Goal: Navigation & Orientation: Find specific page/section

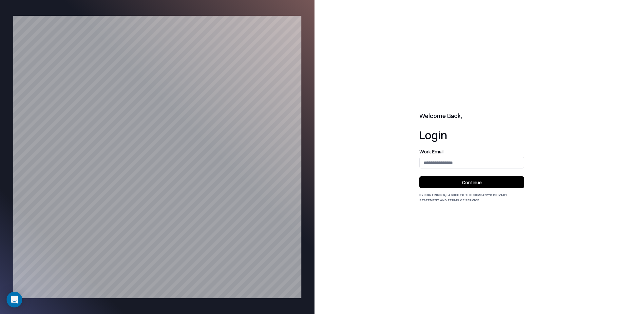
drag, startPoint x: 431, startPoint y: 153, endPoint x: 432, endPoint y: 157, distance: 4.1
click at [431, 153] on label "Work Email" at bounding box center [471, 151] width 105 height 5
click at [432, 158] on input "email" at bounding box center [471, 162] width 104 height 12
type input "**********"
click at [495, 181] on button "Continue" at bounding box center [471, 182] width 105 height 12
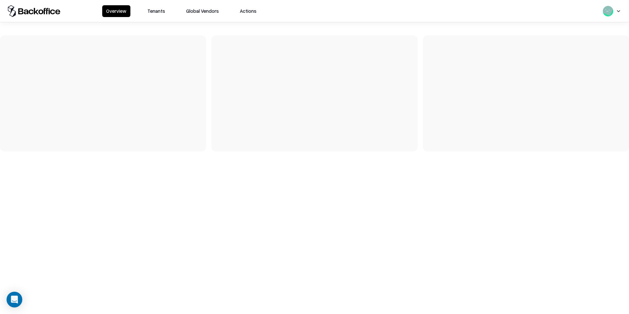
click at [155, 10] on button "Tenants" at bounding box center [156, 11] width 26 height 12
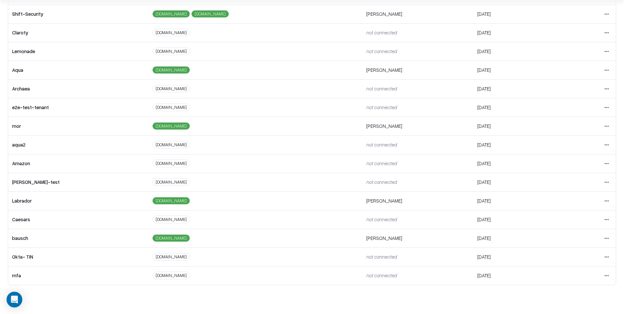
scroll to position [29, 0]
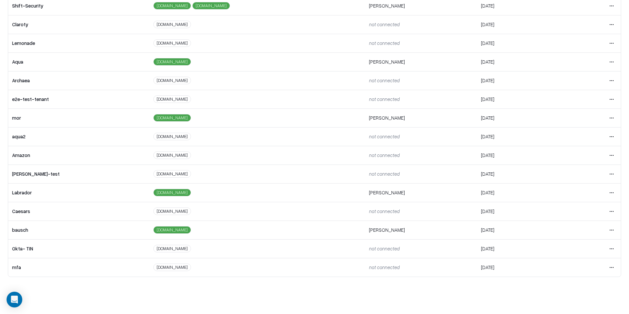
click at [601, 211] on html "Overview Tenants Global Vendors Actions Tenants Add Tenant Tenant name Domain A…" at bounding box center [314, 128] width 629 height 314
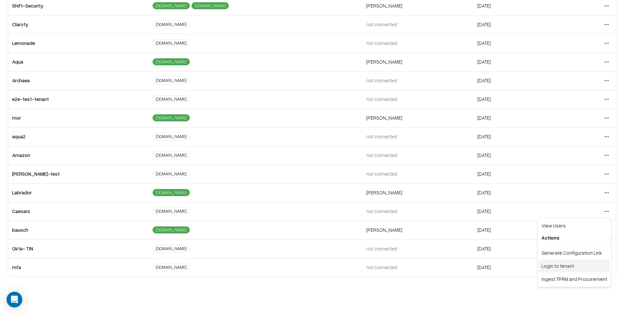
click at [554, 266] on div "Login to tenant" at bounding box center [574, 265] width 71 height 13
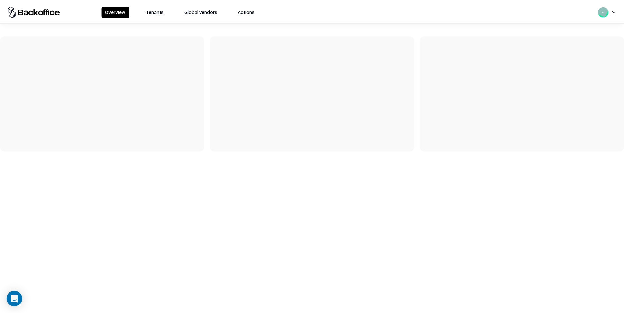
scroll to position [29, 0]
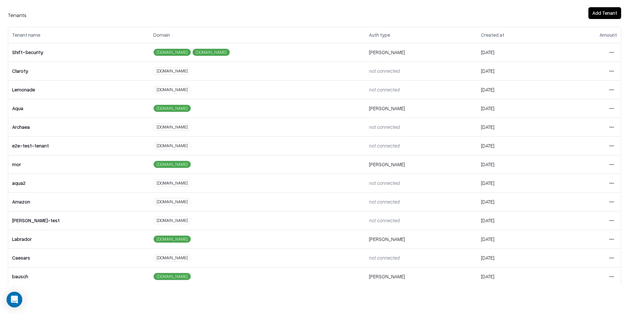
click at [603, 87] on html "Overview Tenants Global Vendors Actions Tenants Add Tenant Tenant name Domain A…" at bounding box center [314, 128] width 629 height 314
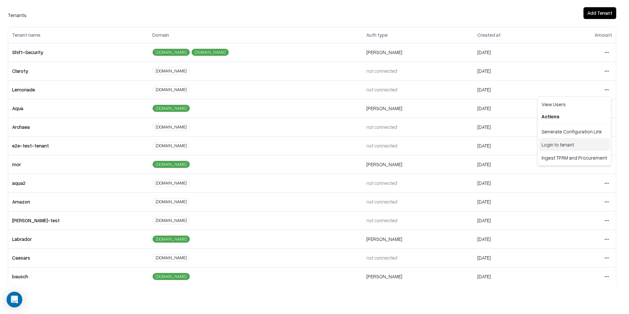
click at [560, 147] on div "Login to tenant" at bounding box center [574, 144] width 71 height 13
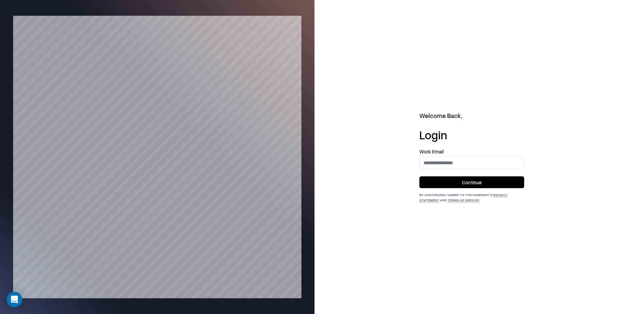
click at [453, 168] on form "Work Email Continue" at bounding box center [471, 168] width 105 height 39
click at [454, 164] on input "email" at bounding box center [471, 162] width 104 height 12
type input "**********"
click at [474, 184] on button "Continue" at bounding box center [471, 182] width 105 height 12
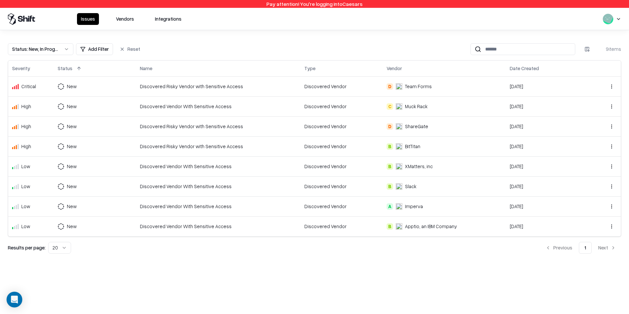
click at [120, 21] on button "Vendors" at bounding box center [125, 19] width 26 height 12
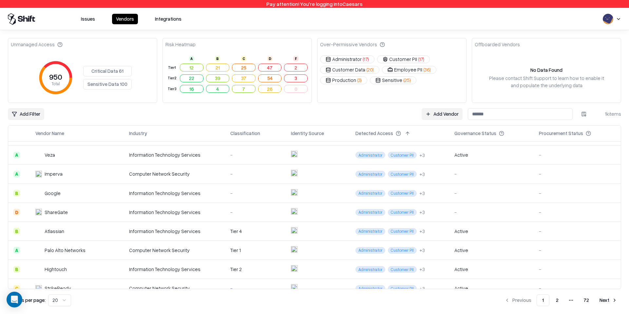
scroll to position [17, 0]
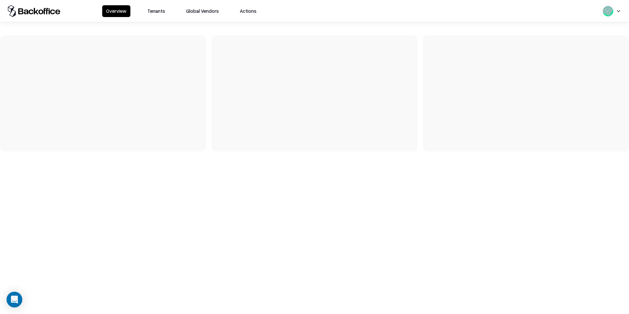
click at [153, 14] on button "Tenants" at bounding box center [156, 11] width 26 height 12
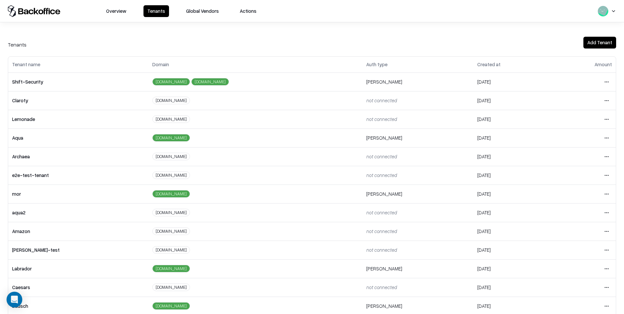
click at [607, 120] on td "Open menu" at bounding box center [584, 119] width 64 height 19
click at [604, 120] on html "Overview Tenants Global Vendors Actions Tenants Add Tenant Tenant name Domain A…" at bounding box center [312, 157] width 624 height 314
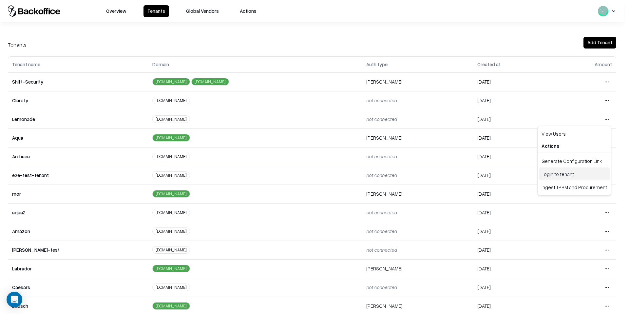
click at [559, 177] on div "Login to tenant" at bounding box center [574, 173] width 71 height 13
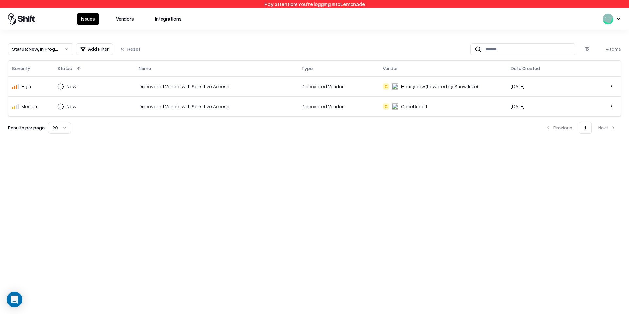
click at [116, 21] on button "Vendors" at bounding box center [125, 19] width 26 height 12
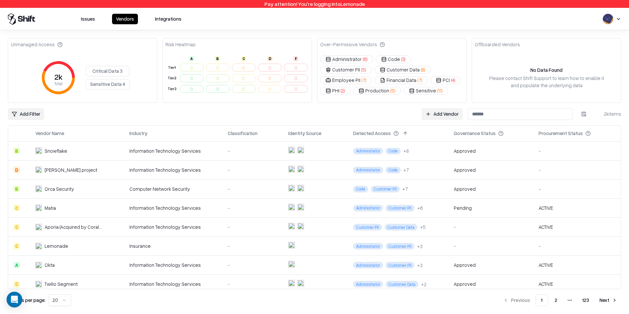
click at [478, 151] on div "Approved" at bounding box center [490, 150] width 74 height 7
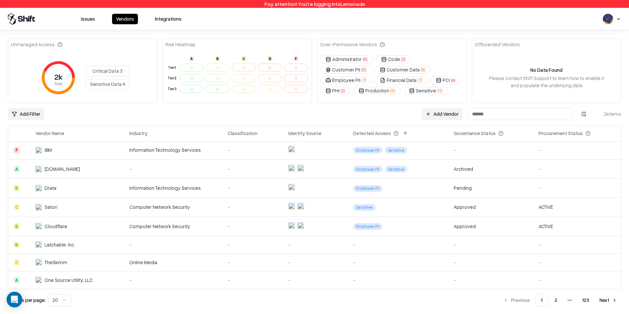
click at [555, 299] on button "2" at bounding box center [555, 300] width 13 height 12
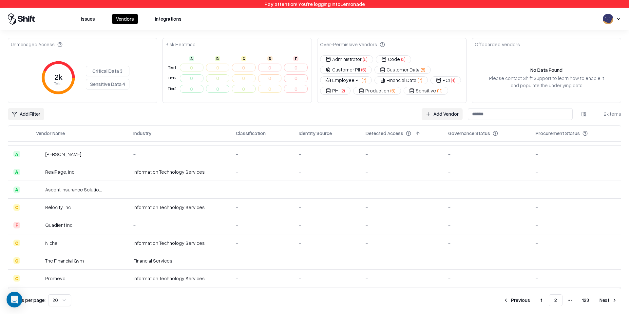
scroll to position [182, 0]
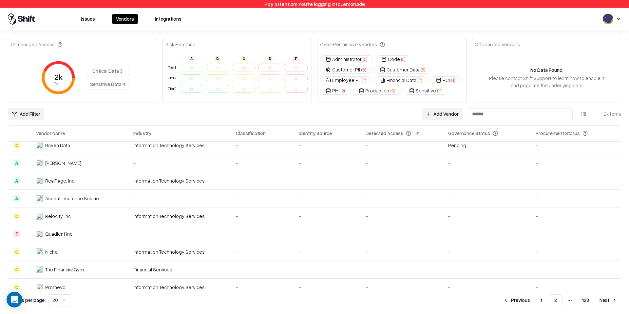
click at [196, 212] on div "Information Technology Services" at bounding box center [179, 215] width 92 height 7
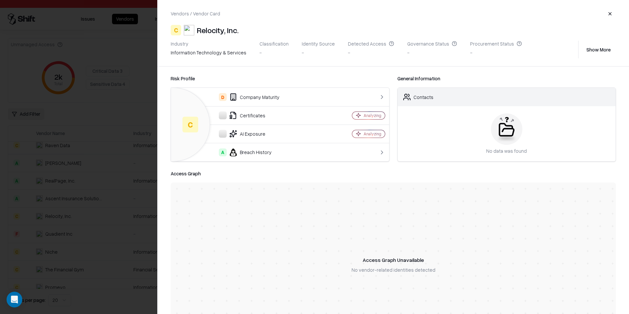
click at [138, 180] on div at bounding box center [314, 157] width 629 height 314
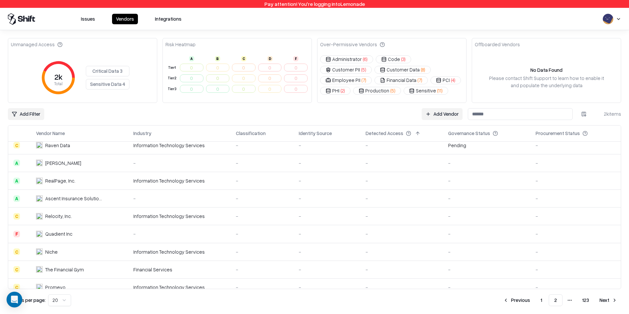
scroll to position [0, 0]
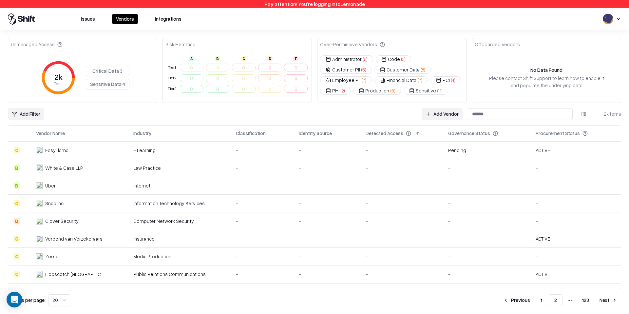
click at [541, 298] on button "1" at bounding box center [541, 300] width 12 height 12
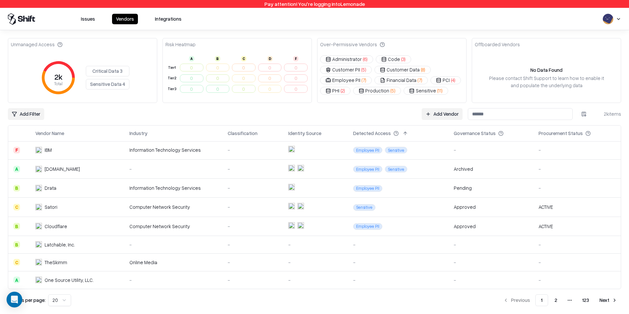
scroll to position [228, 0]
click at [64, 303] on html "Pay attention! You're logging into Lemonade Issues Vendors Integrations Unmanag…" at bounding box center [314, 157] width 629 height 314
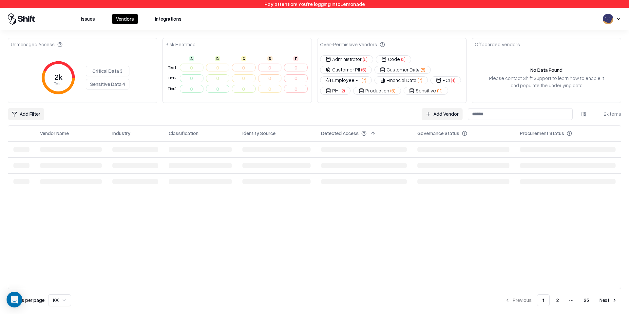
scroll to position [0, 0]
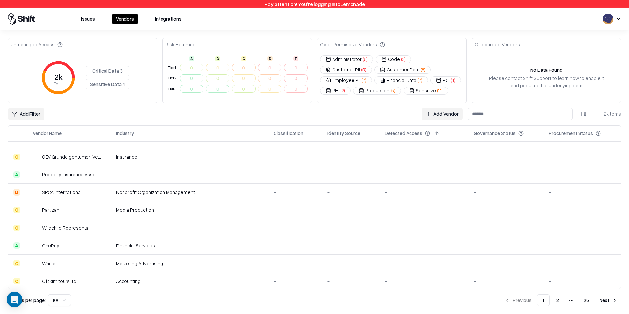
scroll to position [1647, 0]
click at [560, 298] on button "2" at bounding box center [557, 300] width 13 height 12
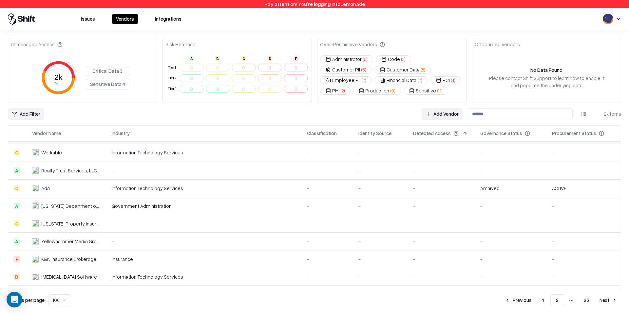
scroll to position [579, 0]
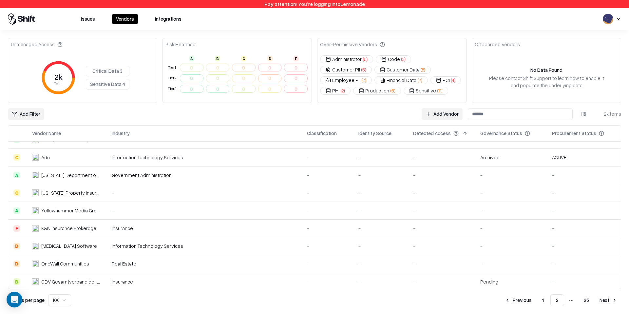
click at [539, 160] on td "Archived" at bounding box center [511, 157] width 72 height 18
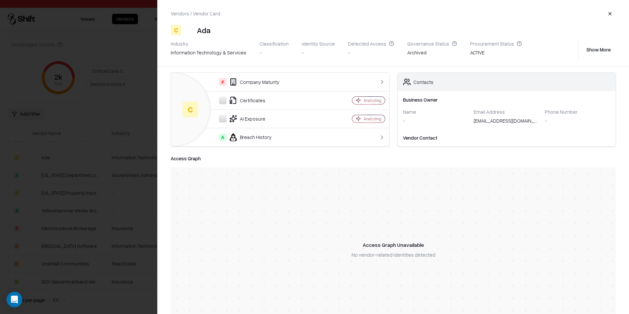
scroll to position [0, 0]
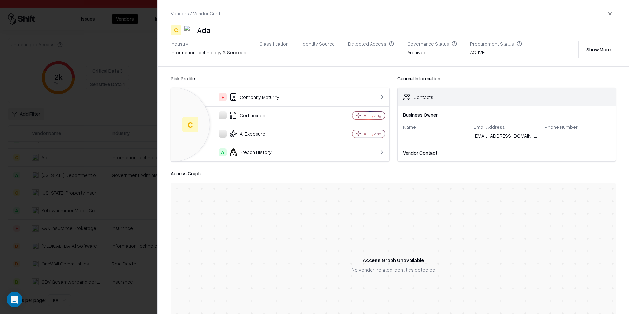
click at [473, 136] on div "[EMAIL_ADDRESS][DOMAIN_NAME]" at bounding box center [506, 136] width 66 height 9
click at [600, 49] on button "Show More" at bounding box center [598, 50] width 35 height 12
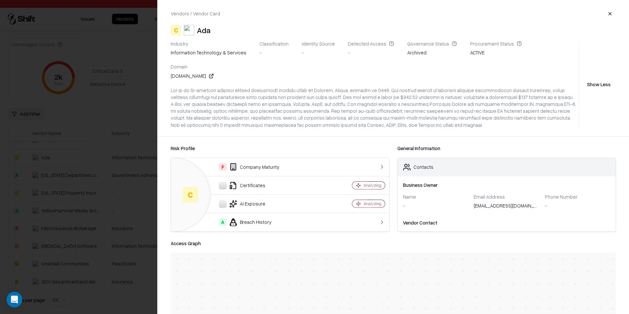
click at [624, 12] on div "Vendors / Vendor Card C Ada Industry information technology & services Classifi…" at bounding box center [392, 68] width 471 height 136
click at [608, 15] on button "button" at bounding box center [610, 14] width 12 height 12
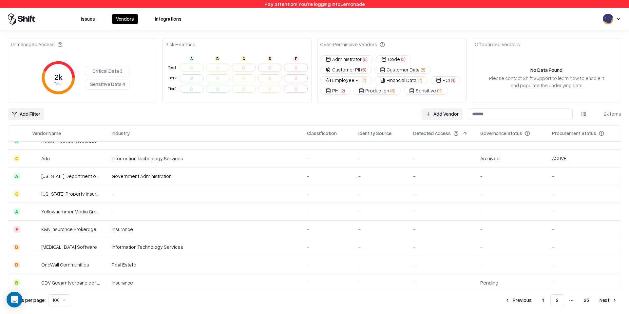
scroll to position [577, 0]
click at [601, 299] on button "Next" at bounding box center [608, 300] width 26 height 12
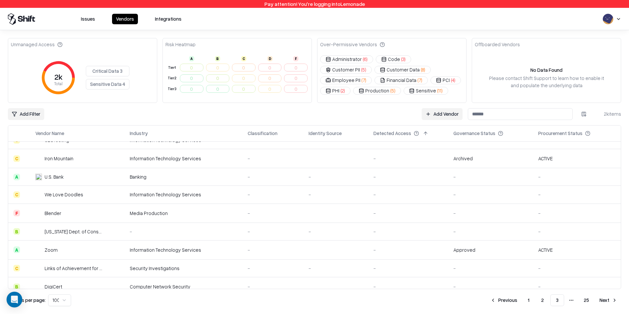
scroll to position [874, 0]
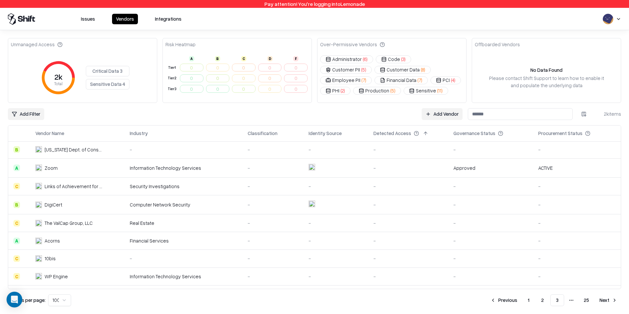
click at [490, 170] on div "Approved" at bounding box center [490, 167] width 74 height 7
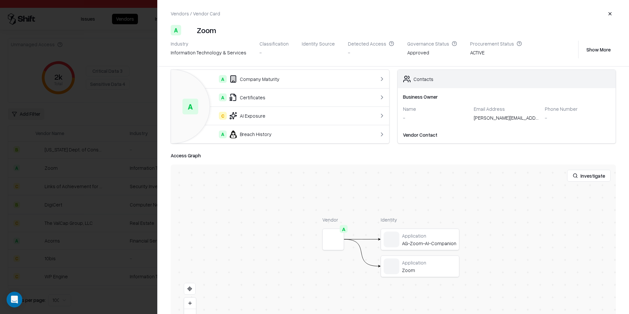
scroll to position [0, 0]
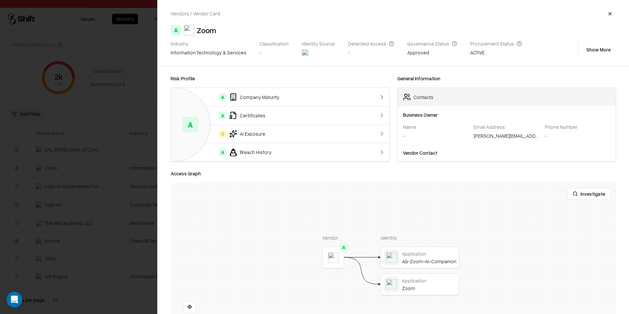
click at [600, 59] on div "Vendors / Vendor Card A Zoom Industry information technology & services Classif…" at bounding box center [392, 33] width 471 height 66
click at [600, 55] on div "Industry information technology & services Classification - Identity Source Det…" at bounding box center [393, 50] width 445 height 18
click at [601, 52] on button "Show More" at bounding box center [598, 50] width 35 height 12
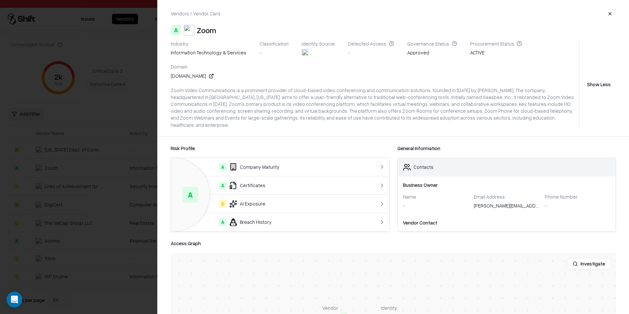
click at [610, 10] on button "button" at bounding box center [610, 14] width 12 height 12
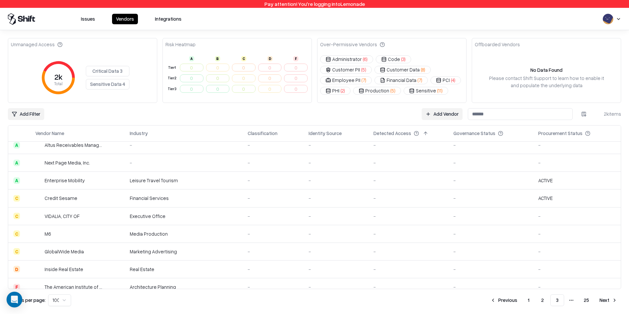
scroll to position [265, 0]
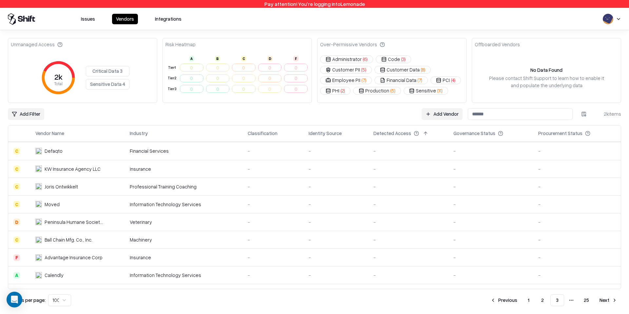
click at [628, 15] on div "Issues Vendors Integrations" at bounding box center [314, 19] width 629 height 12
click at [619, 20] on html "Pay attention! You're logging into Lemonade Issues Vendors Integrations Unmanag…" at bounding box center [314, 157] width 629 height 314
click at [462, 234] on html "Pay attention! You're logging into Lemonade Issues Vendors Integrations Unmanag…" at bounding box center [314, 157] width 629 height 314
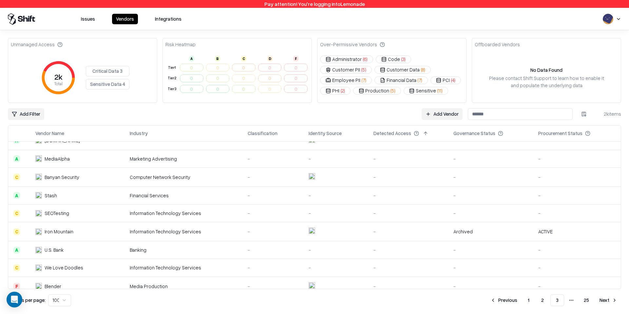
scroll to position [787, 0]
